Goal: Check status: Check status

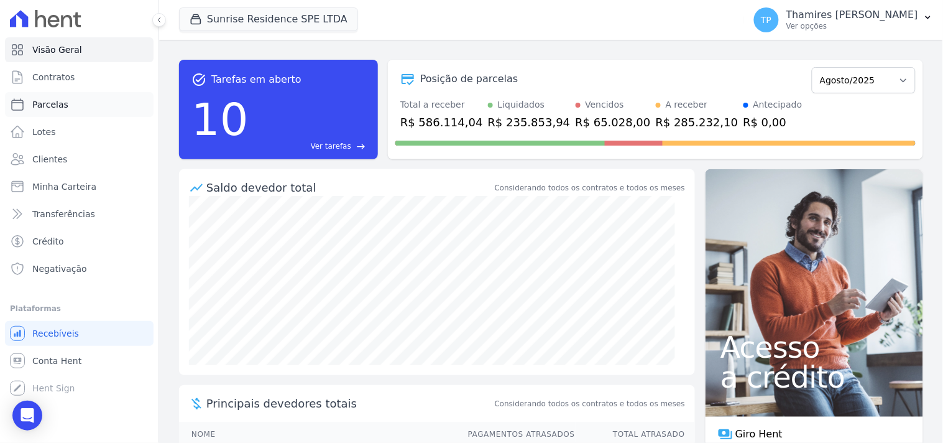
click at [75, 108] on link "Parcelas" at bounding box center [79, 104] width 149 height 25
select select
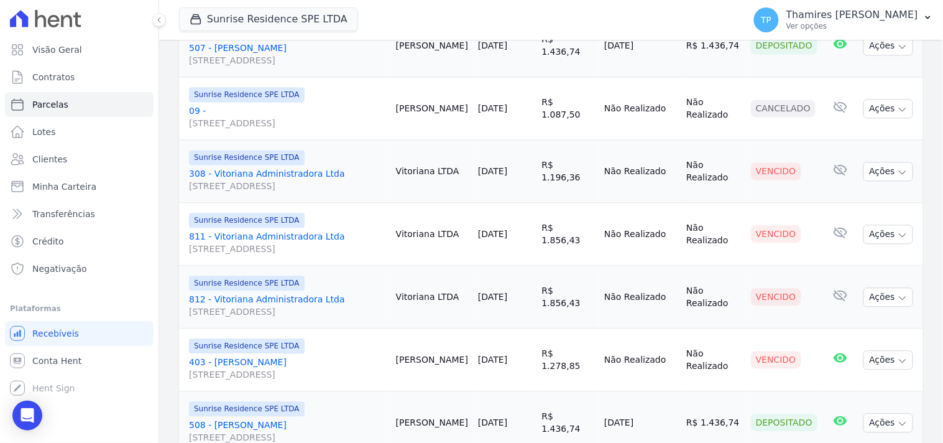
scroll to position [311, 0]
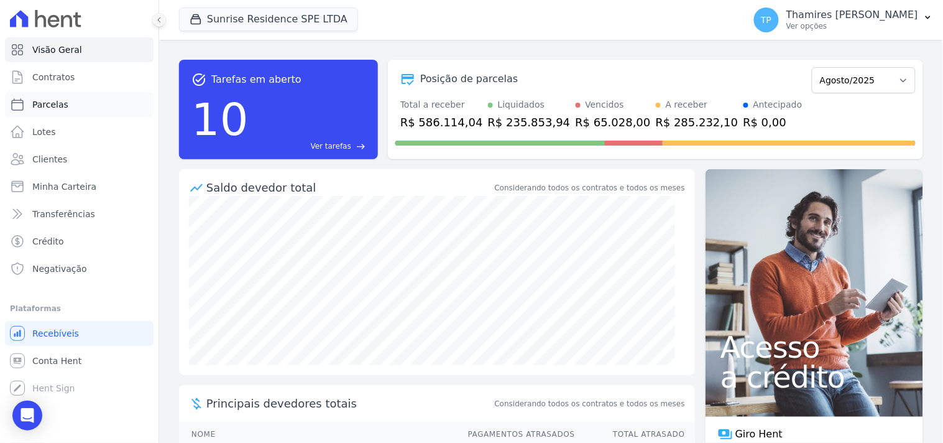
click at [53, 104] on span "Parcelas" at bounding box center [50, 104] width 36 height 12
select select
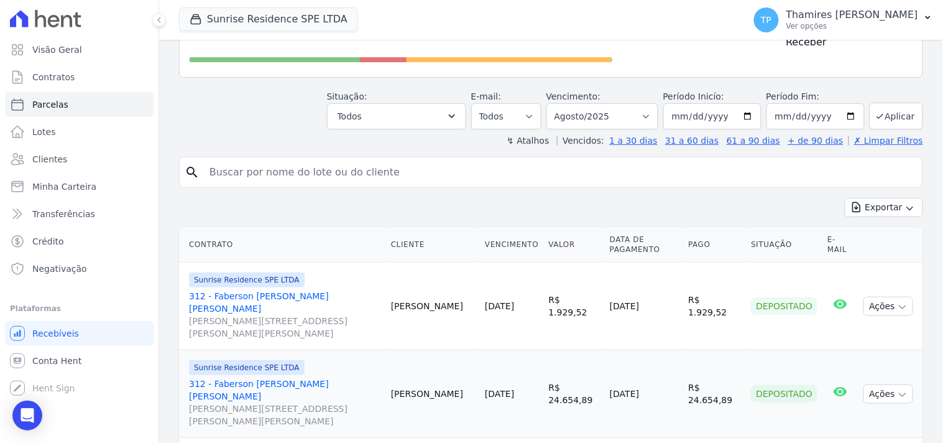
scroll to position [138, 0]
click at [203, 29] on button "Sunrise Residence SPE LTDA" at bounding box center [268, 19] width 179 height 24
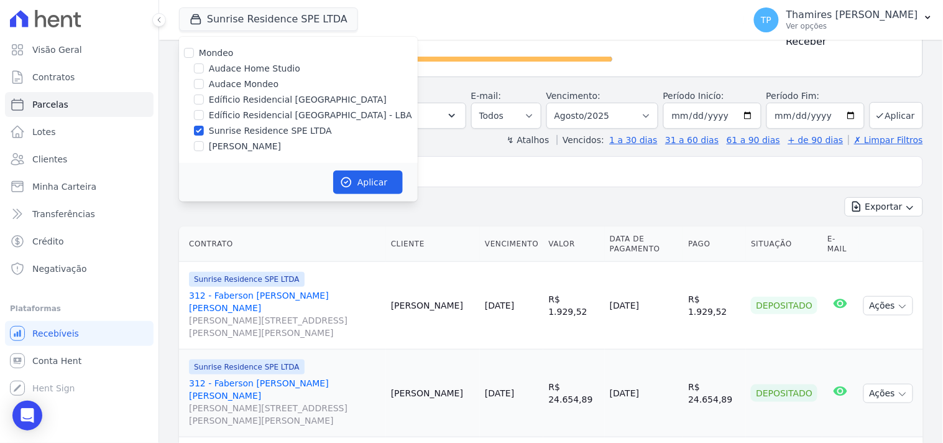
drag, startPoint x: 218, startPoint y: 84, endPoint x: 228, endPoint y: 114, distance: 31.9
click at [219, 84] on label "Audace Mondeo" at bounding box center [244, 84] width 70 height 13
click at [204, 84] on input "Audace Mondeo" at bounding box center [199, 84] width 10 height 10
checkbox input "true"
click at [241, 129] on label "Sunrise Residence SPE LTDA" at bounding box center [270, 130] width 123 height 13
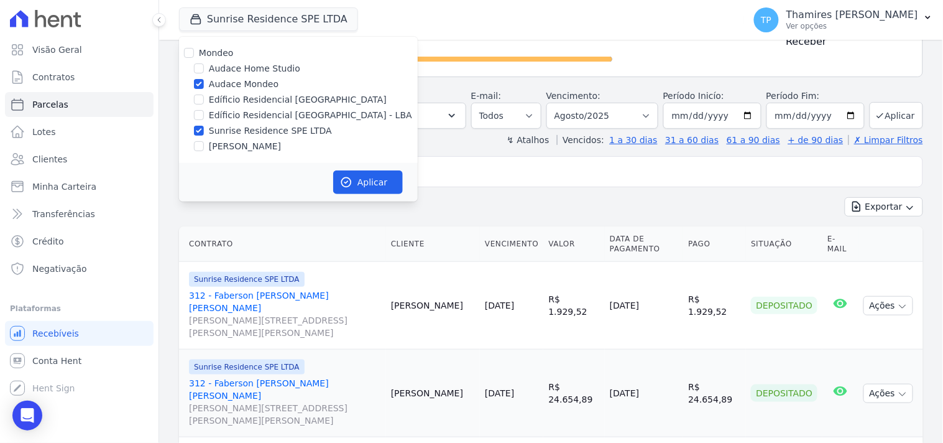
click at [204, 129] on input "Sunrise Residence SPE LTDA" at bounding box center [199, 131] width 10 height 10
checkbox input "false"
click at [382, 182] on button "Aplicar" at bounding box center [368, 182] width 70 height 24
select select
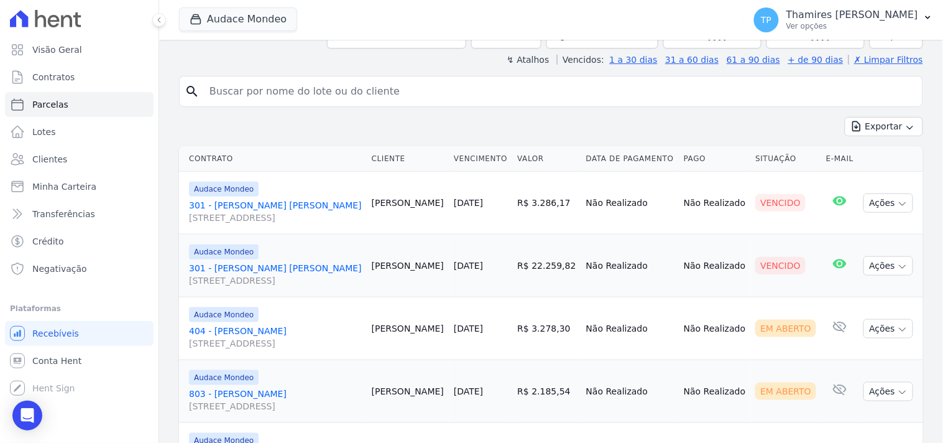
scroll to position [207, 0]
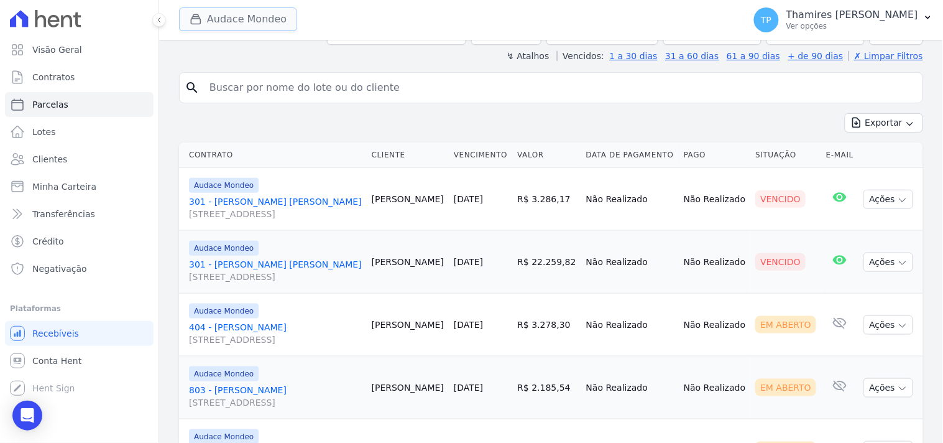
click at [237, 27] on button "Audace Mondeo" at bounding box center [238, 19] width 118 height 24
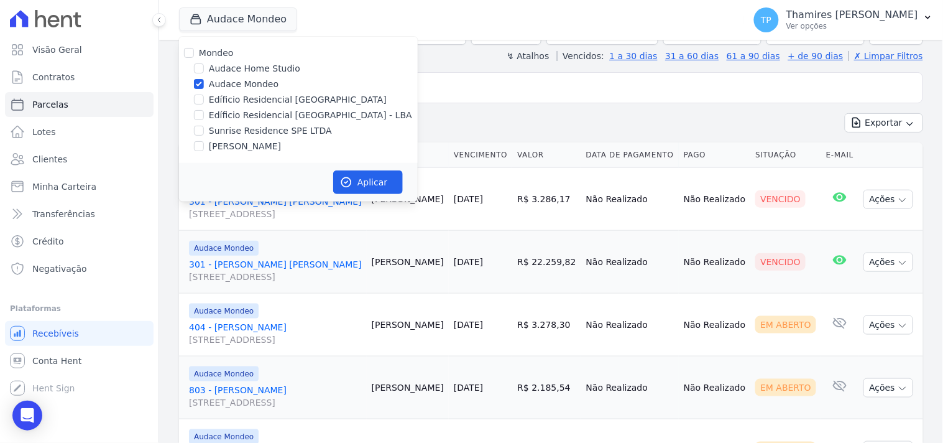
click at [219, 110] on label "Edíficio Residencial [GEOGRAPHIC_DATA] - LBA" at bounding box center [310, 115] width 203 height 13
click at [204, 110] on input "Edíficio Residencial [GEOGRAPHIC_DATA] - LBA" at bounding box center [199, 115] width 10 height 10
checkbox input "true"
drag, startPoint x: 221, startPoint y: 84, endPoint x: 295, endPoint y: 139, distance: 92.0
click at [221, 83] on label "Audace Mondeo" at bounding box center [244, 84] width 70 height 13
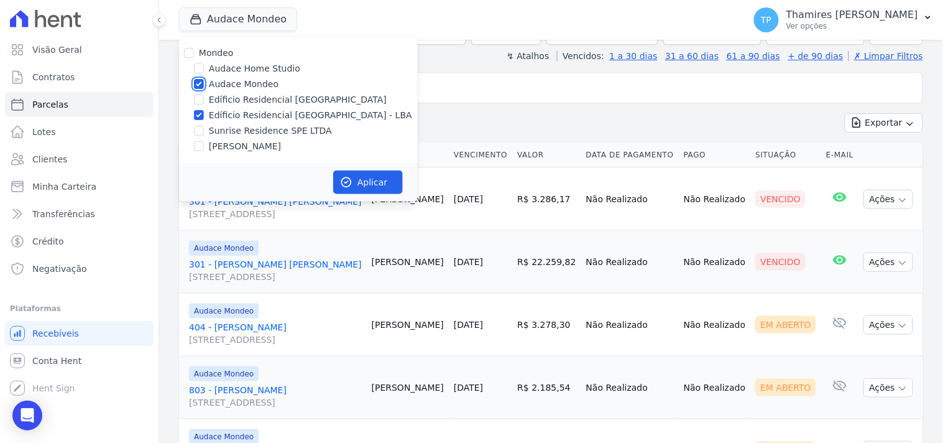
click at [204, 83] on input "Audace Mondeo" at bounding box center [199, 84] width 10 height 10
checkbox input "false"
click at [357, 175] on button "Aplicar" at bounding box center [368, 182] width 70 height 24
click at [234, 22] on button "Audace Mondeo" at bounding box center [238, 19] width 118 height 24
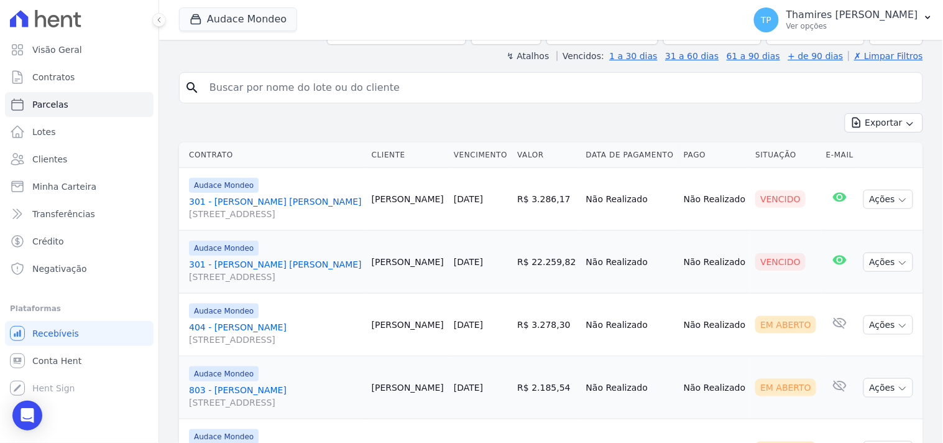
select select
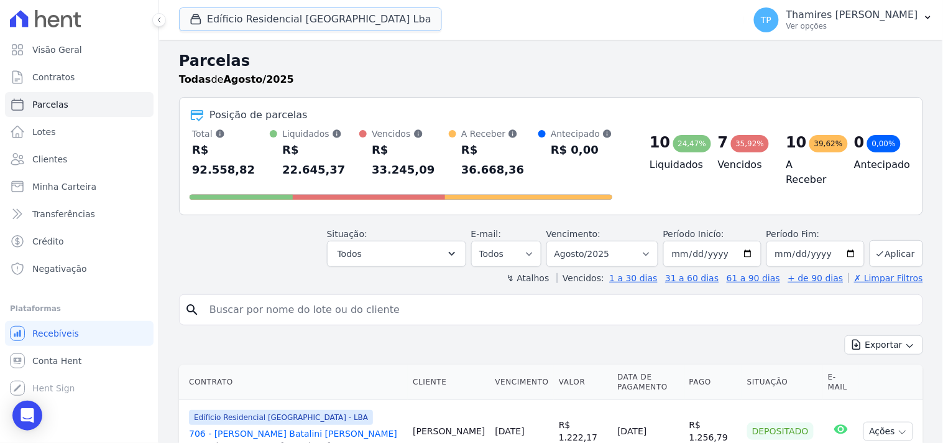
click at [241, 26] on button "Edíficio Residencial [GEOGRAPHIC_DATA] Lba" at bounding box center [310, 19] width 263 height 24
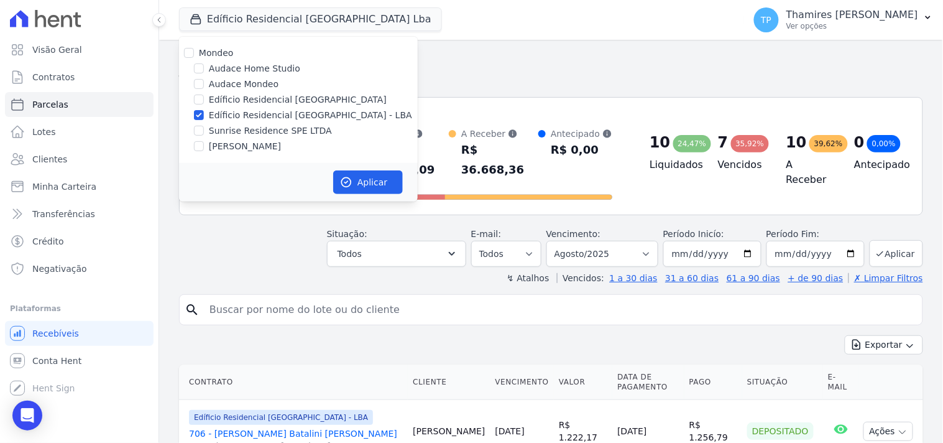
click at [233, 132] on label "Sunrise Residence SPE LTDA" at bounding box center [270, 130] width 123 height 13
click at [204, 132] on input "Sunrise Residence SPE LTDA" at bounding box center [199, 131] width 10 height 10
checkbox input "true"
click at [249, 115] on label "Edíficio Residencial [GEOGRAPHIC_DATA] - LBA" at bounding box center [310, 115] width 203 height 13
click at [204, 115] on input "Edíficio Residencial [GEOGRAPHIC_DATA] - LBA" at bounding box center [199, 115] width 10 height 10
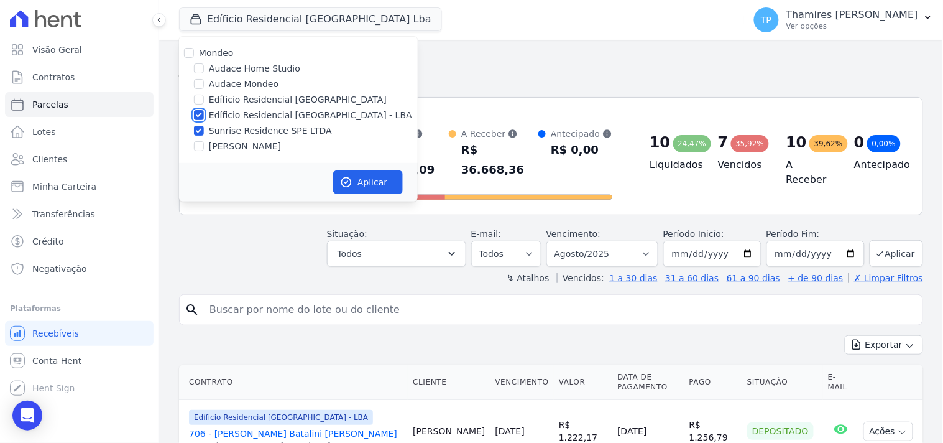
checkbox input "false"
click at [361, 172] on button "Aplicar" at bounding box center [368, 182] width 70 height 24
select select
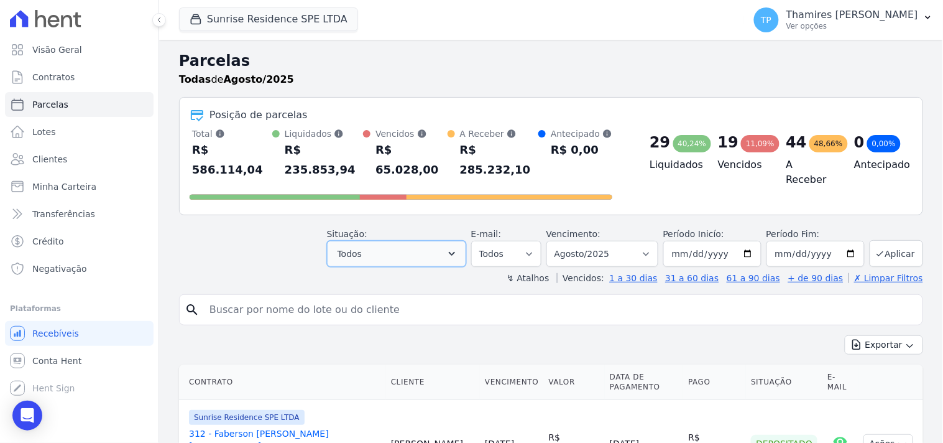
click at [395, 241] on button "Todos" at bounding box center [396, 254] width 139 height 26
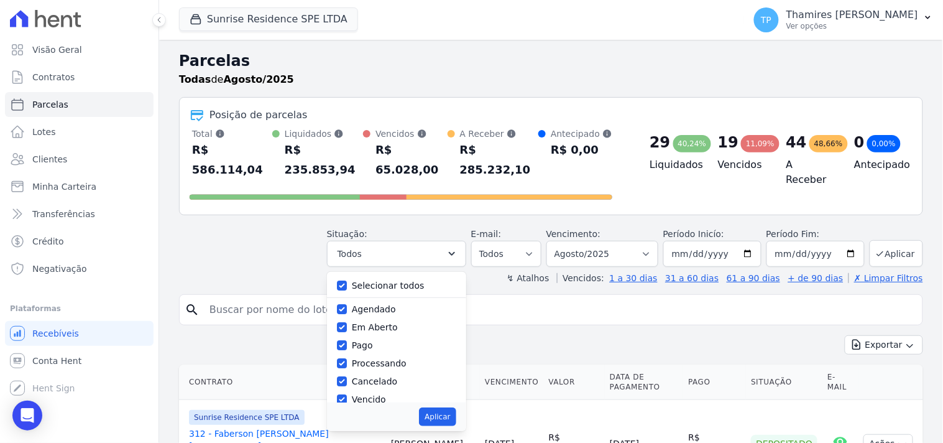
click at [399, 277] on div "Selecionar todos" at bounding box center [396, 286] width 119 height 18
click at [392, 280] on label "Selecionar todos" at bounding box center [388, 285] width 73 height 10
click at [347, 280] on input "Selecionar todos" at bounding box center [342, 285] width 10 height 10
checkbox input "false"
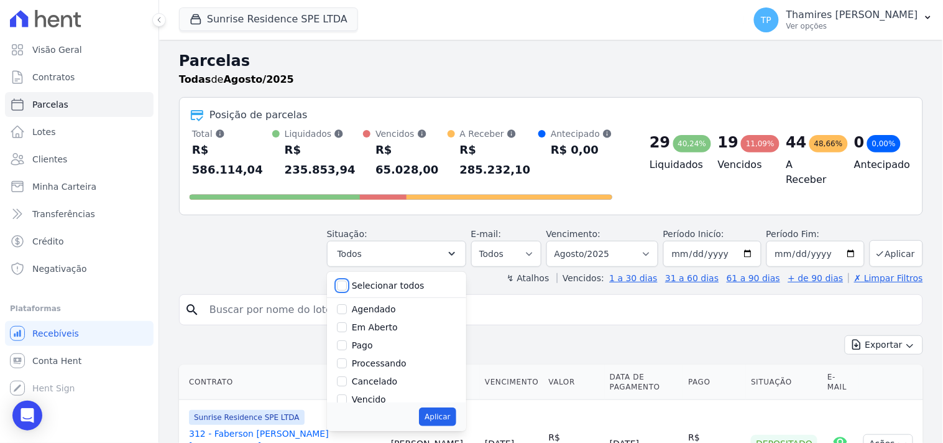
checkbox input "false"
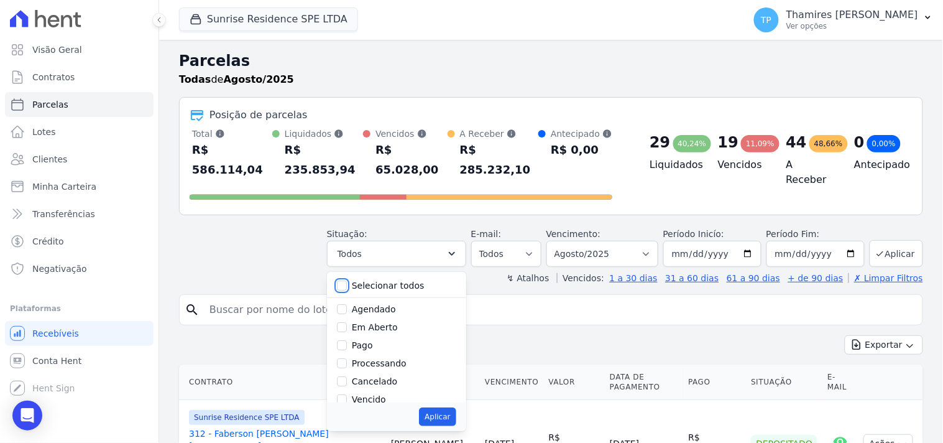
checkbox input "false"
click at [371, 340] on label "Pago" at bounding box center [362, 345] width 21 height 10
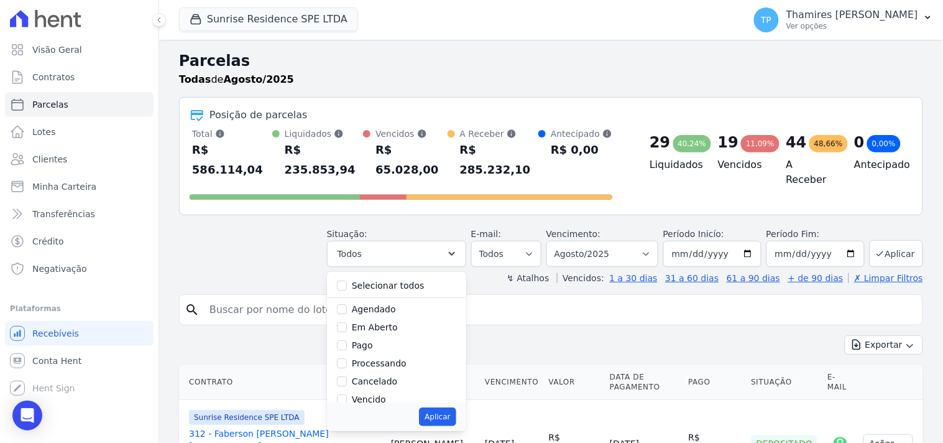
click at [347, 340] on input "Pago" at bounding box center [342, 345] width 10 height 10
checkbox input "true"
click at [389, 343] on label "Transferindo" at bounding box center [379, 348] width 54 height 10
click at [347, 343] on input "Transferindo" at bounding box center [342, 348] width 10 height 10
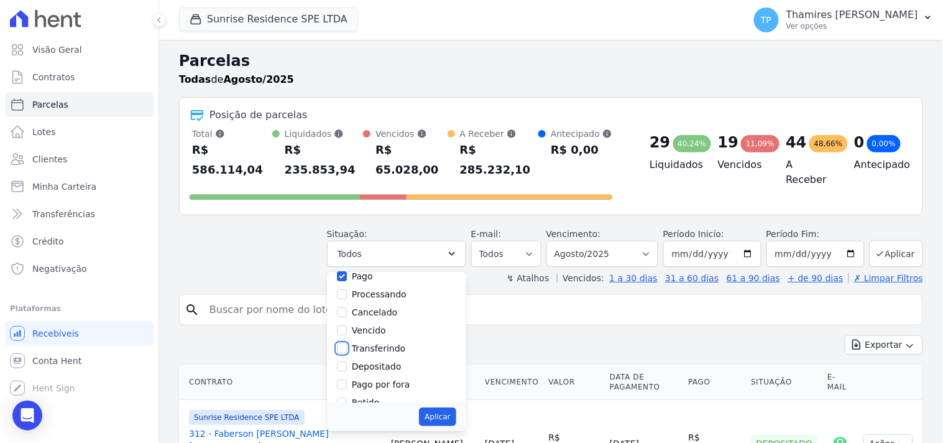
checkbox input "true"
click at [456, 407] on button "Aplicar" at bounding box center [437, 416] width 37 height 19
select select "paid"
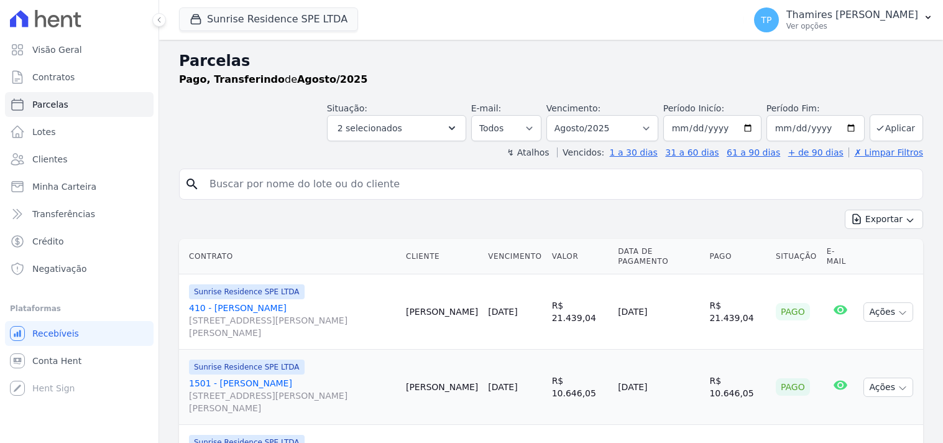
select select
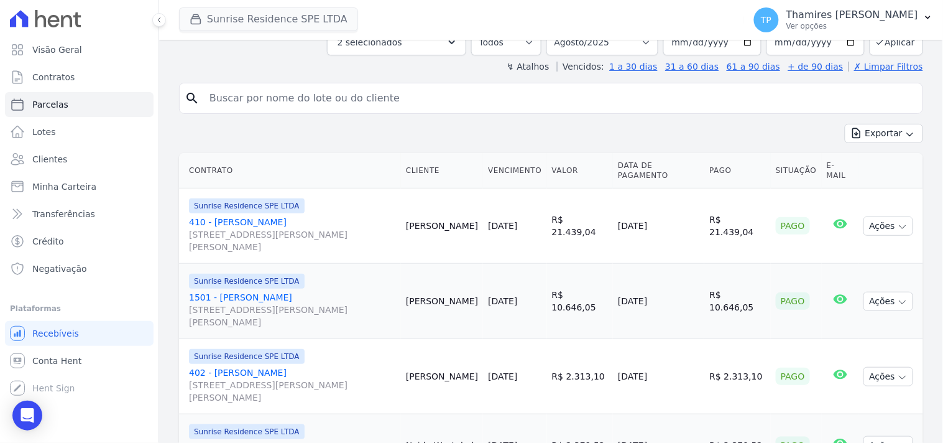
scroll to position [108, 0]
